Goal: Information Seeking & Learning: Find contact information

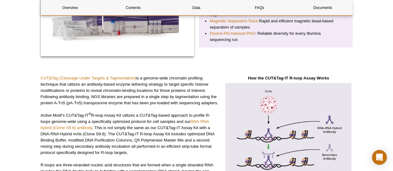
scroll to position [62, 0]
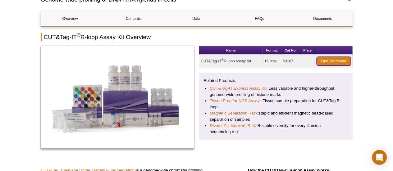
click at [327, 63] on link "Find Distributor" at bounding box center [334, 61] width 34 height 9
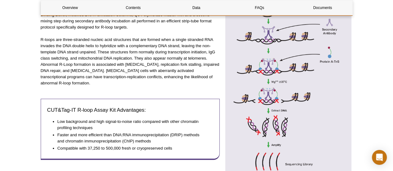
scroll to position [373, 0]
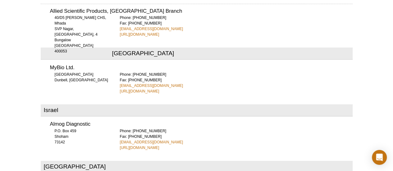
scroll to position [1338, 0]
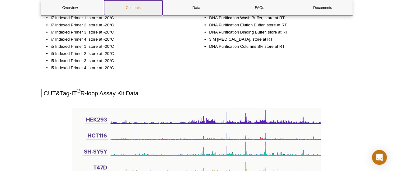
click at [134, 9] on link "Contents" at bounding box center [133, 7] width 58 height 15
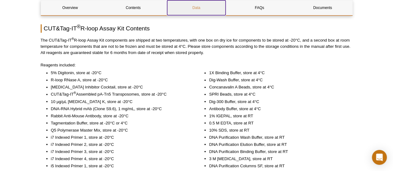
click at [195, 5] on link "Data" at bounding box center [196, 7] width 58 height 15
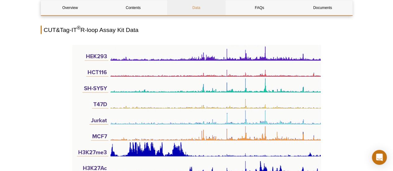
scroll to position [669, 0]
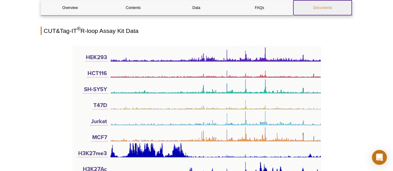
click at [328, 5] on link "Documents" at bounding box center [323, 7] width 58 height 15
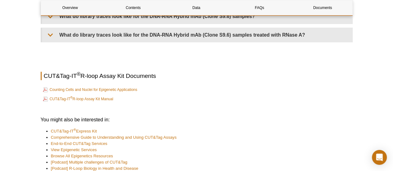
scroll to position [1351, 0]
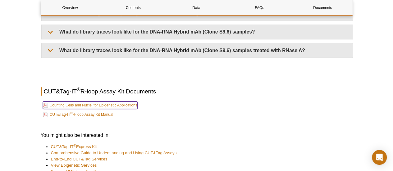
click at [126, 102] on link "Counting Cells and Nuclei for Epigenetic Applications" at bounding box center [90, 105] width 95 height 7
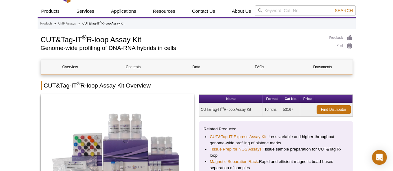
scroll to position [0, 0]
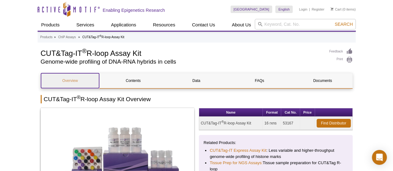
click at [74, 82] on link "Overview" at bounding box center [70, 80] width 58 height 15
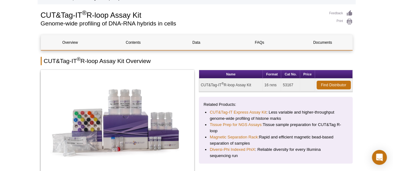
scroll to position [29, 0]
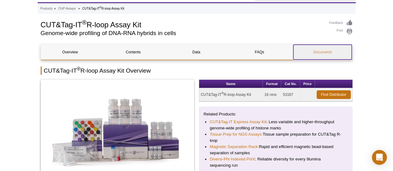
click at [326, 50] on link "Documents" at bounding box center [323, 52] width 58 height 15
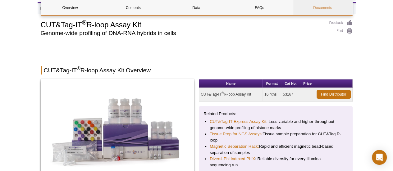
scroll to position [1554, 0]
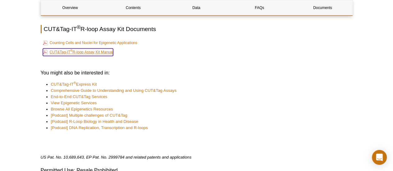
click at [79, 49] on link "CUT&Tag-IT ® R-loop Assay Kit Manual" at bounding box center [78, 52] width 71 height 7
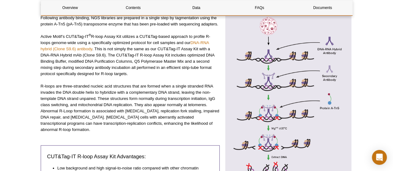
scroll to position [234, 0]
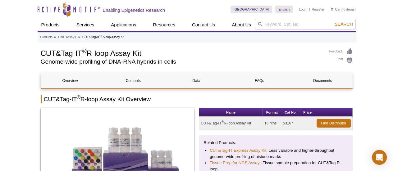
scroll to position [0, 0]
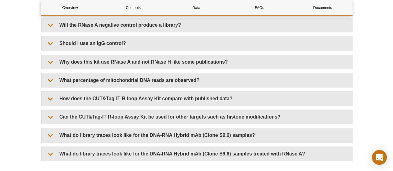
scroll to position [1275, 0]
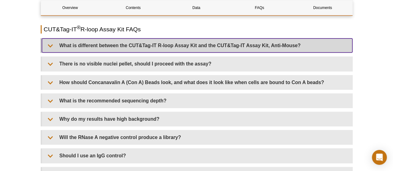
click at [58, 44] on summary "What is different between the CUT&Tag-IT R-loop Assay Kit and the CUT&Tag-IT As…" at bounding box center [197, 46] width 311 height 14
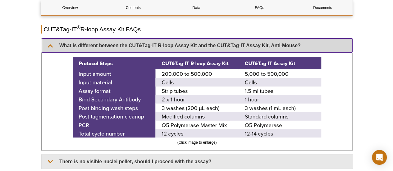
scroll to position [1400, 0]
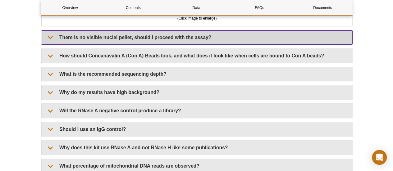
click at [77, 36] on summary "There is no visible nuclei pellet, should I proceed with the assay?" at bounding box center [197, 37] width 311 height 14
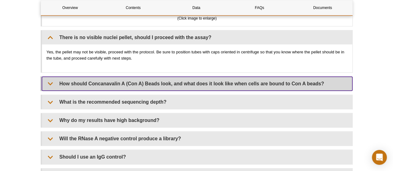
click at [76, 83] on summary "How should Concanavalin A (Con A) Beads look, and what does it look like when c…" at bounding box center [197, 84] width 311 height 14
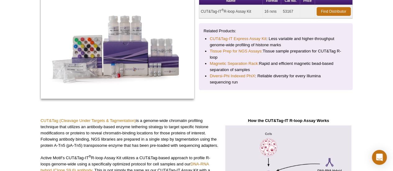
scroll to position [0, 0]
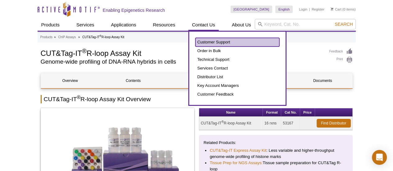
click at [217, 44] on link "Customer Support" at bounding box center [238, 42] width 84 height 9
click at [218, 40] on link "Customer Support" at bounding box center [238, 42] width 84 height 9
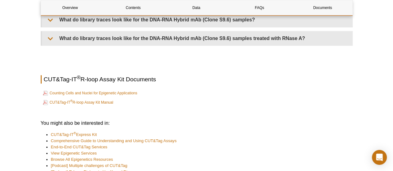
scroll to position [1655, 0]
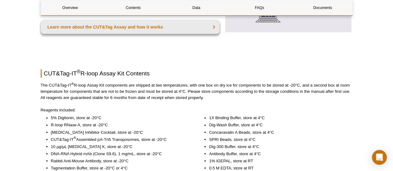
scroll to position [426, 0]
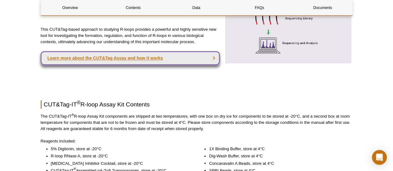
click at [121, 54] on link "Learn more about the CUT&Tag Assay and how it works" at bounding box center [130, 58] width 179 height 14
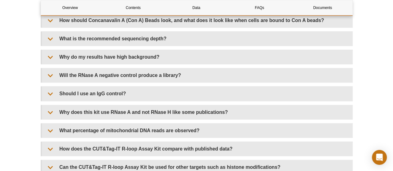
scroll to position [1555, 0]
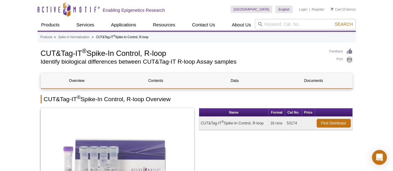
click at [277, 159] on div "Name Format Cat No. Price CUT&Tag-IT ® Spike-In Control, R-loop 16 rxns 53174 F…" at bounding box center [276, 162] width 154 height 109
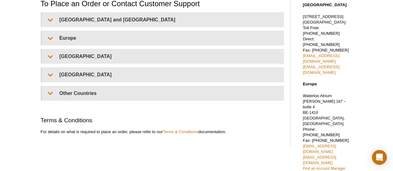
scroll to position [62, 0]
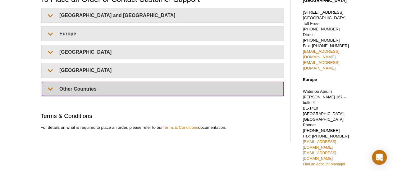
click at [77, 90] on summary "Other Countries" at bounding box center [163, 89] width 242 height 14
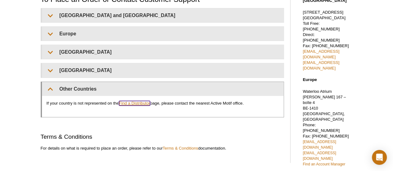
click at [141, 102] on link "Find a Distributor" at bounding box center [134, 103] width 31 height 5
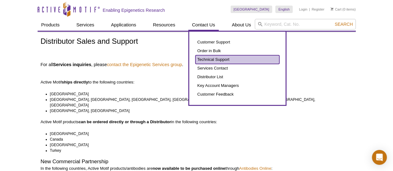
click at [211, 59] on link "Technical Support" at bounding box center [238, 59] width 84 height 9
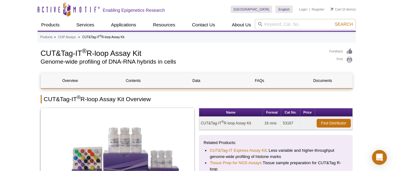
drag, startPoint x: 258, startPoint y: 122, endPoint x: 200, endPoint y: 125, distance: 58.3
click at [200, 125] on td "CUT&Tag-IT ® R-loop Assay Kit" at bounding box center [231, 123] width 64 height 13
copy td "CUT&Tag-IT ® R-loop Assay Kit"
drag, startPoint x: 293, startPoint y: 123, endPoint x: 283, endPoint y: 123, distance: 10.0
click at [283, 123] on td "53167" at bounding box center [291, 123] width 19 height 13
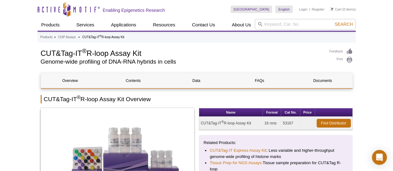
copy td "53167"
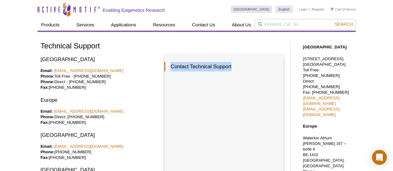
click at [166, 74] on div "[GEOGRAPHIC_DATA] Email: [EMAIL_ADDRESS][DOMAIN_NAME] Phone: Toll Free - [PHONE…" at bounding box center [163, 158] width 244 height 207
